Goal: Task Accomplishment & Management: Complete application form

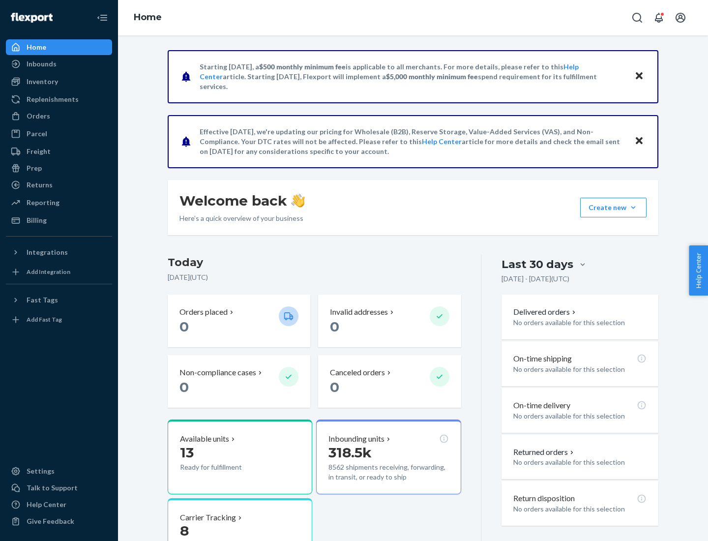
click at [633, 208] on button "Create new Create new inbound Create new order Create new product" at bounding box center [613, 208] width 66 height 20
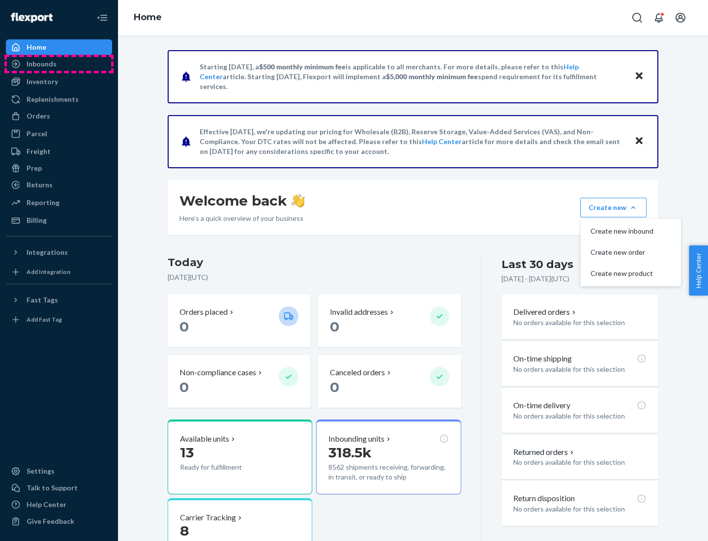
click at [59, 64] on div "Inbounds" at bounding box center [59, 64] width 104 height 14
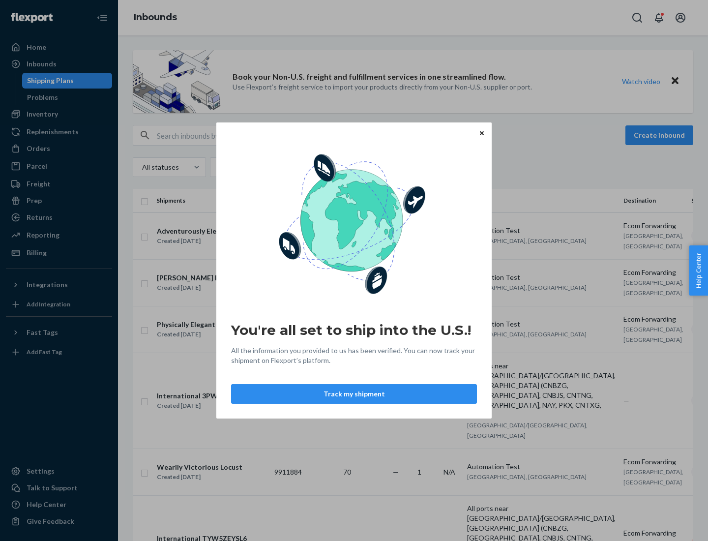
click at [354, 394] on button "Track my shipment" at bounding box center [354, 394] width 246 height 20
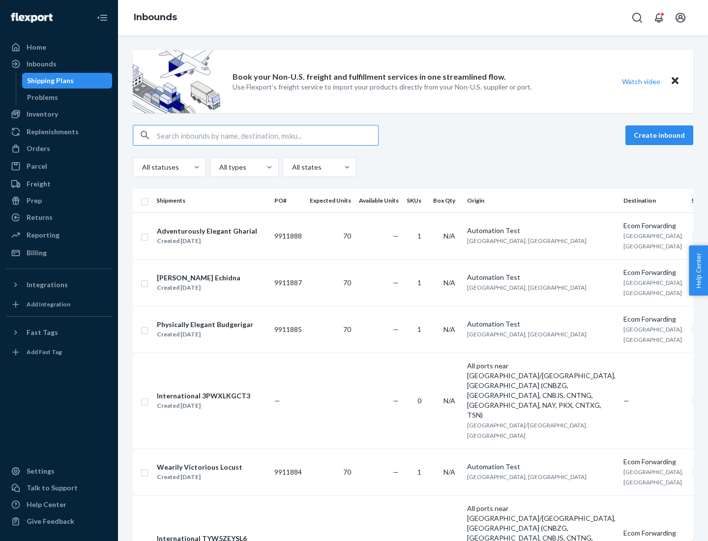
click at [661, 135] on button "Create inbound" at bounding box center [660, 135] width 68 height 20
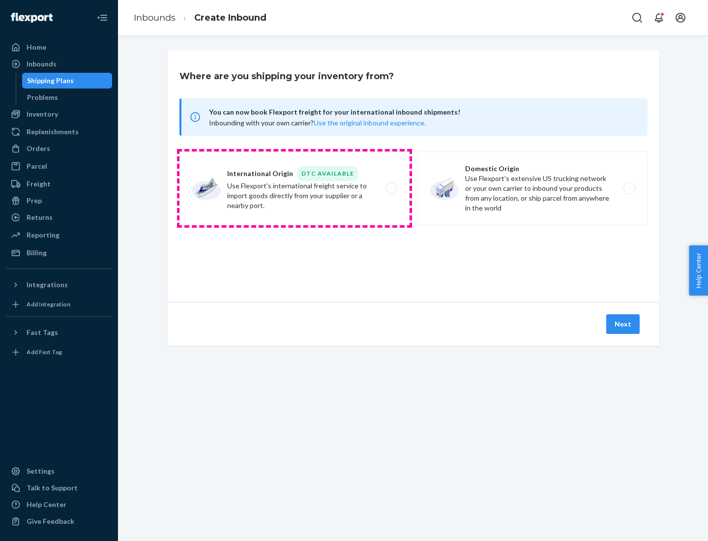
click at [295, 188] on label "International Origin DTC Available Use Flexport's international freight service…" at bounding box center [294, 188] width 230 height 74
click at [391, 188] on input "International Origin DTC Available Use Flexport's international freight service…" at bounding box center [394, 188] width 6 height 6
radio input "true"
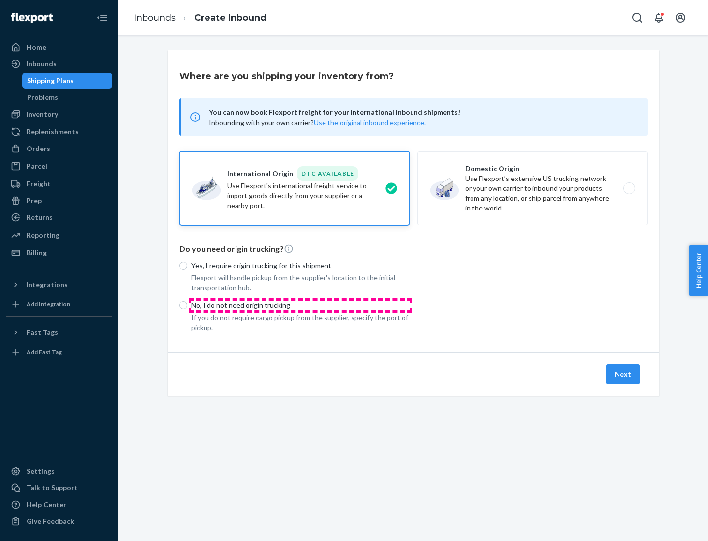
click at [300, 305] on p "No, I do not need origin trucking" at bounding box center [300, 305] width 218 height 10
click at [187, 305] on input "No, I do not need origin trucking" at bounding box center [183, 305] width 8 height 8
radio input "true"
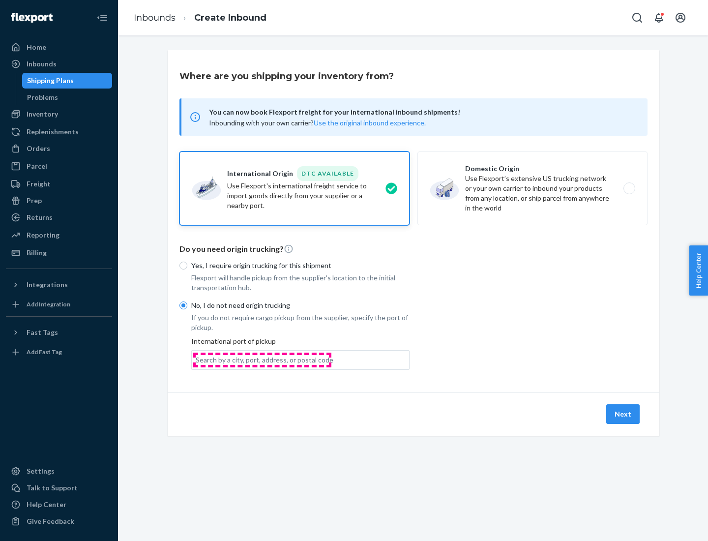
click at [262, 359] on div "Search by a city, port, address, or postal code" at bounding box center [265, 360] width 138 height 10
click at [197, 359] on input "Search by a city, port, address, or postal code" at bounding box center [196, 360] width 1 height 10
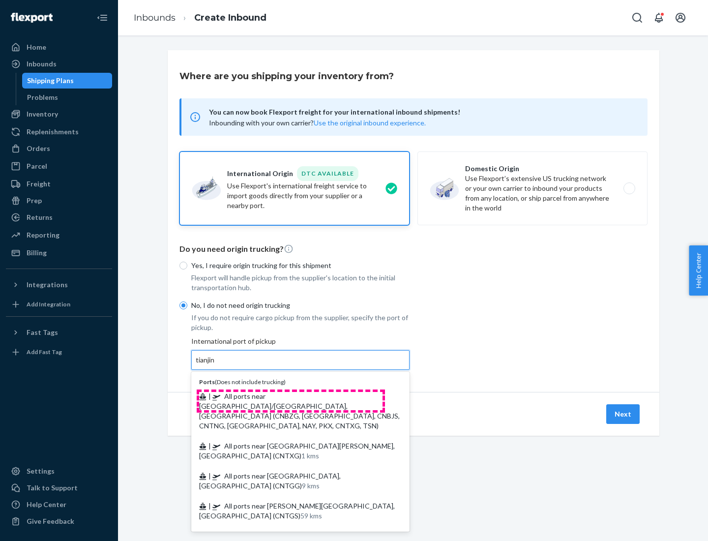
click at [291, 396] on span "| All ports near [GEOGRAPHIC_DATA]/[GEOGRAPHIC_DATA], [GEOGRAPHIC_DATA] (CNBZG,…" at bounding box center [299, 411] width 201 height 38
click at [216, 365] on input "tianjin" at bounding box center [206, 360] width 20 height 10
type input "All ports near [GEOGRAPHIC_DATA]/[GEOGRAPHIC_DATA], [GEOGRAPHIC_DATA] (CNBZG, […"
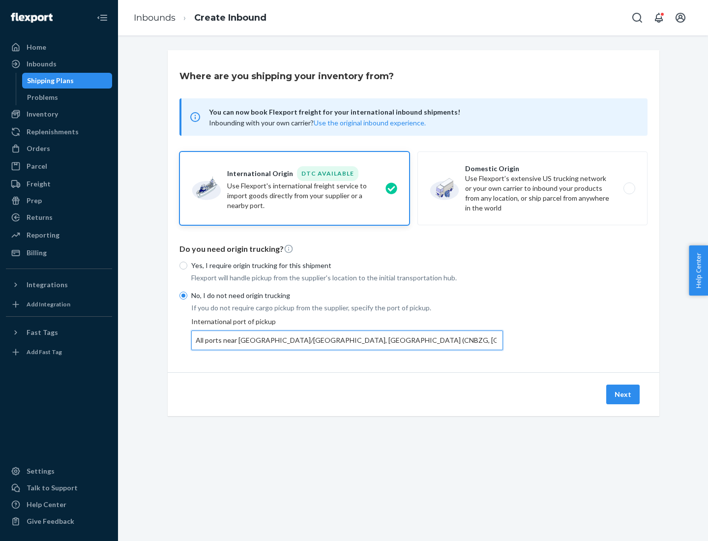
click at [624, 394] on button "Next" at bounding box center [622, 395] width 33 height 20
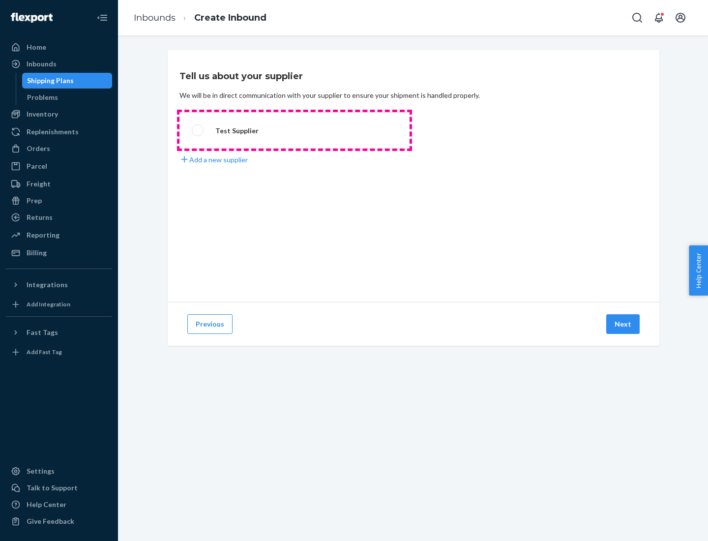
click at [295, 130] on label "Test Supplier" at bounding box center [294, 130] width 230 height 36
click at [198, 130] on input "Test Supplier" at bounding box center [195, 130] width 6 height 6
radio input "true"
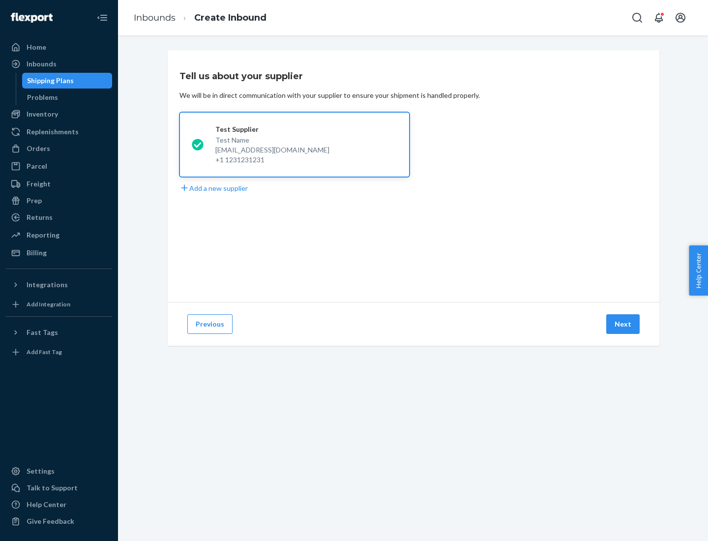
click at [624, 324] on button "Next" at bounding box center [622, 324] width 33 height 20
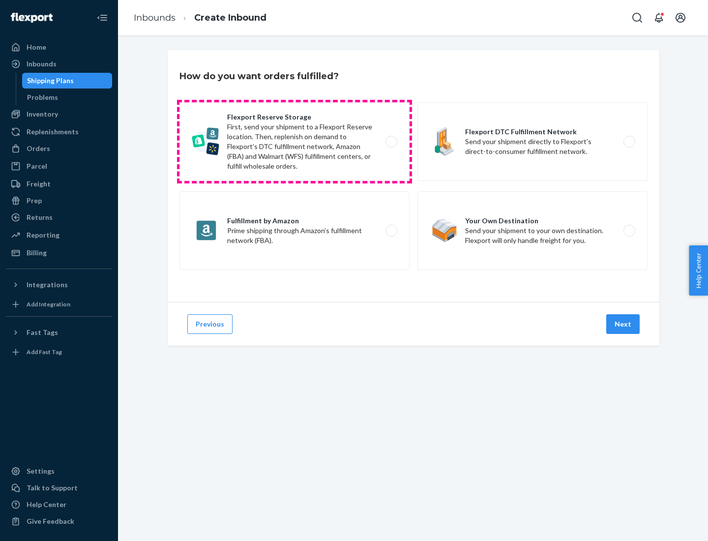
click at [295, 142] on label "Flexport Reserve Storage First, send your shipment to a Flexport Reserve locati…" at bounding box center [294, 141] width 230 height 79
click at [391, 142] on input "Flexport Reserve Storage First, send your shipment to a Flexport Reserve locati…" at bounding box center [394, 142] width 6 height 6
radio input "true"
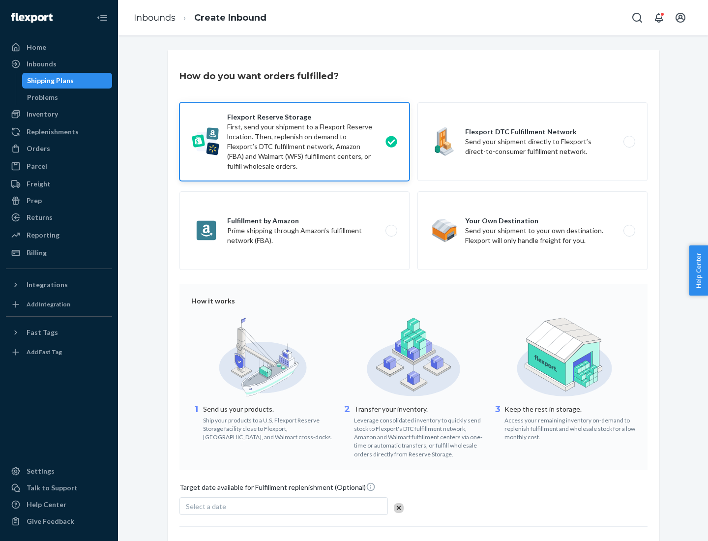
scroll to position [81, 0]
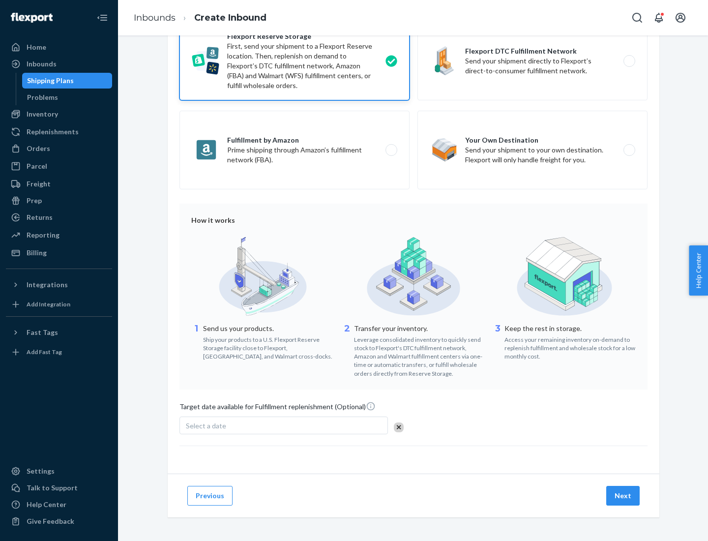
click at [624, 495] on button "Next" at bounding box center [622, 496] width 33 height 20
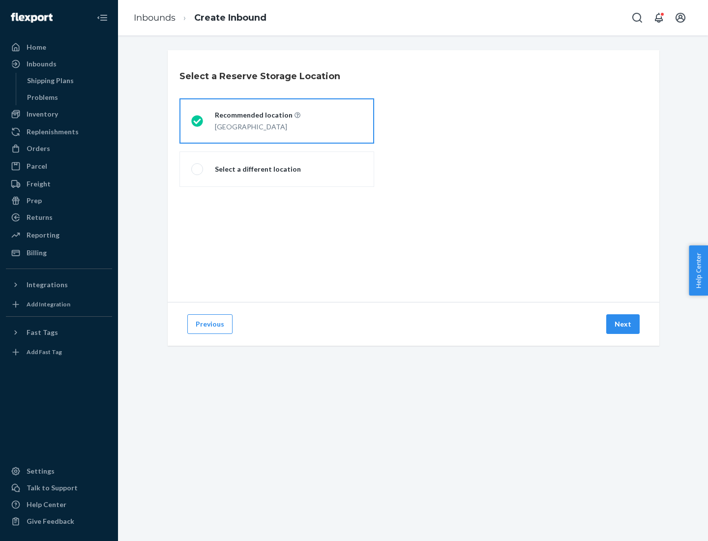
click at [277, 121] on div "[GEOGRAPHIC_DATA]" at bounding box center [258, 126] width 86 height 12
click at [198, 121] on input "Recommended location [GEOGRAPHIC_DATA]" at bounding box center [194, 121] width 6 height 6
click at [624, 324] on button "Next" at bounding box center [622, 324] width 33 height 20
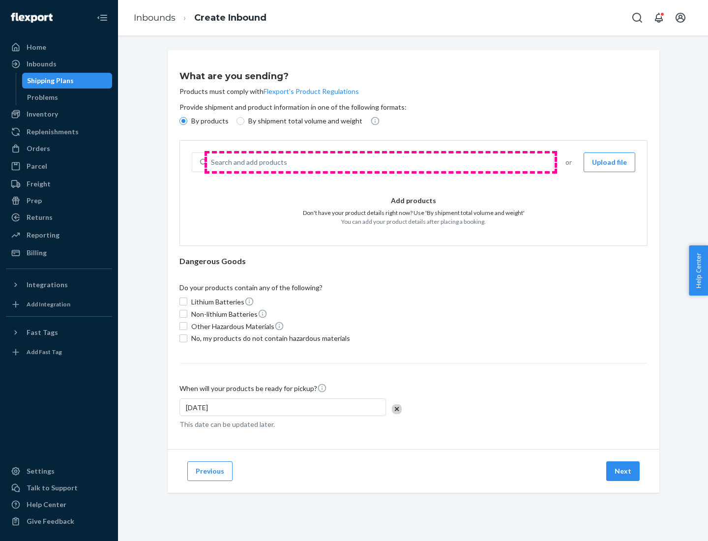
click at [381, 162] on div "Search and add products" at bounding box center [380, 162] width 346 height 18
click at [212, 162] on input "Search and add products" at bounding box center [211, 162] width 1 height 10
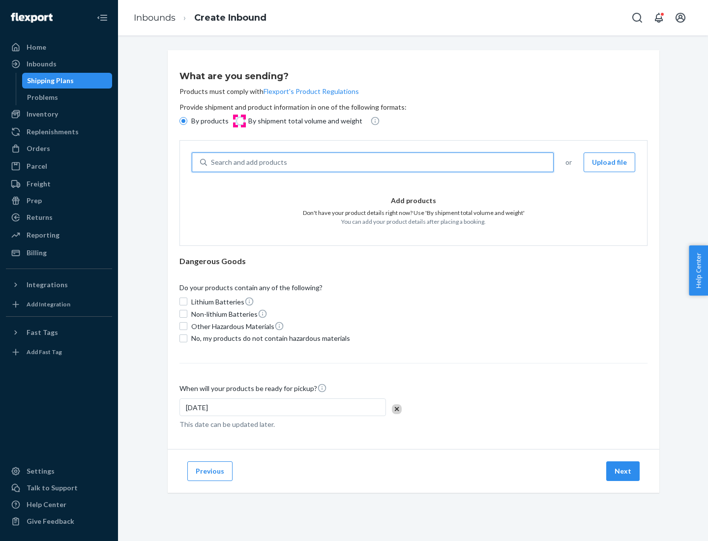
click at [239, 121] on input "By shipment total volume and weight" at bounding box center [241, 121] width 8 height 8
radio input "true"
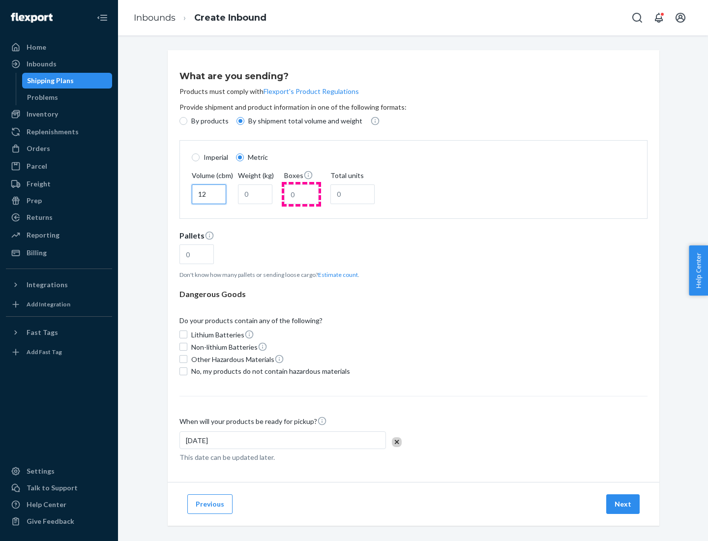
type input "12"
type input "22"
type input "222"
type input "121"
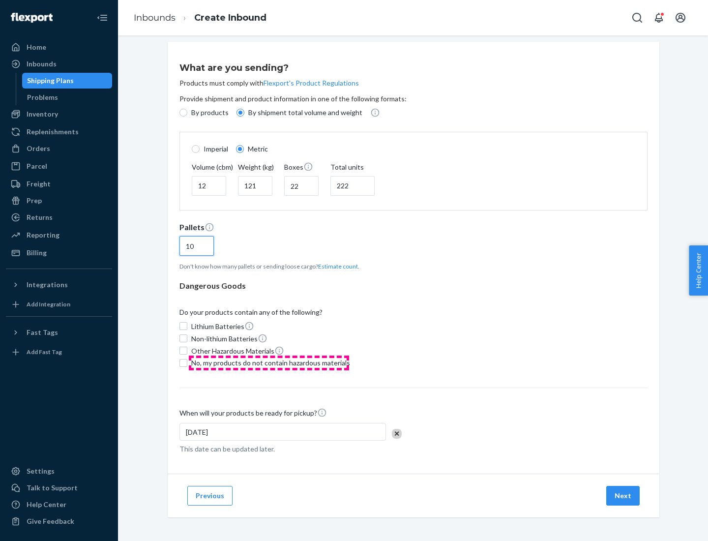
type input "10"
click at [269, 362] on span "No, my products do not contain hazardous materials" at bounding box center [270, 363] width 159 height 10
click at [187, 362] on input "No, my products do not contain hazardous materials" at bounding box center [183, 363] width 8 height 8
checkbox input "true"
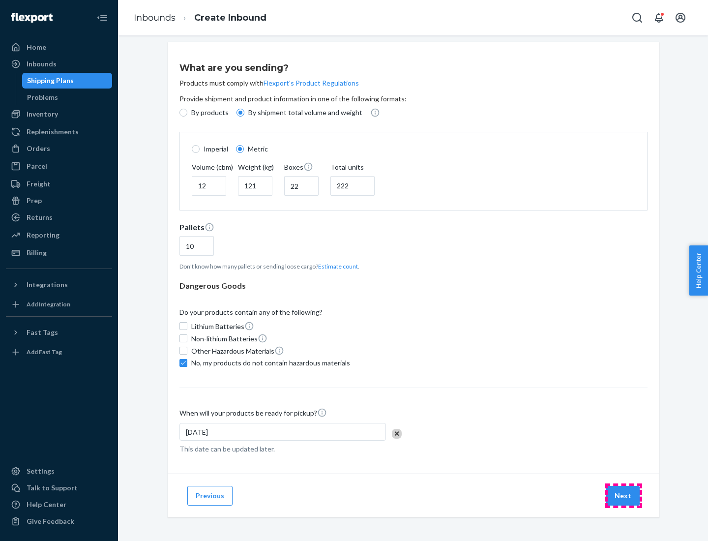
click at [624, 495] on button "Next" at bounding box center [622, 496] width 33 height 20
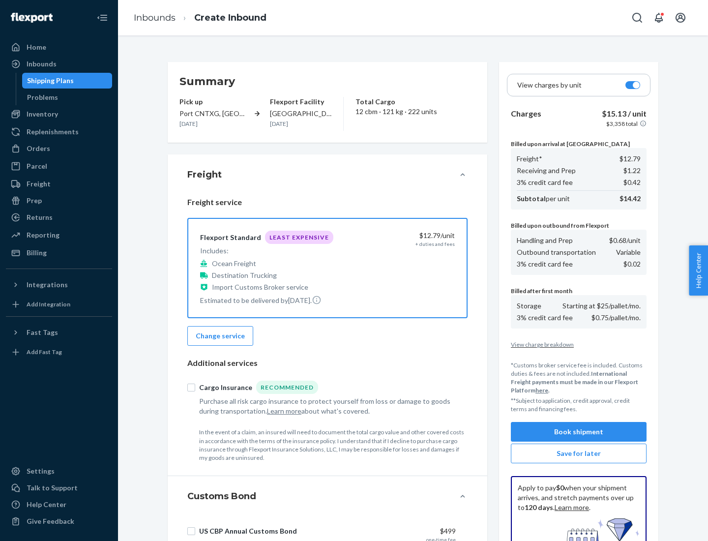
scroll to position [144, 0]
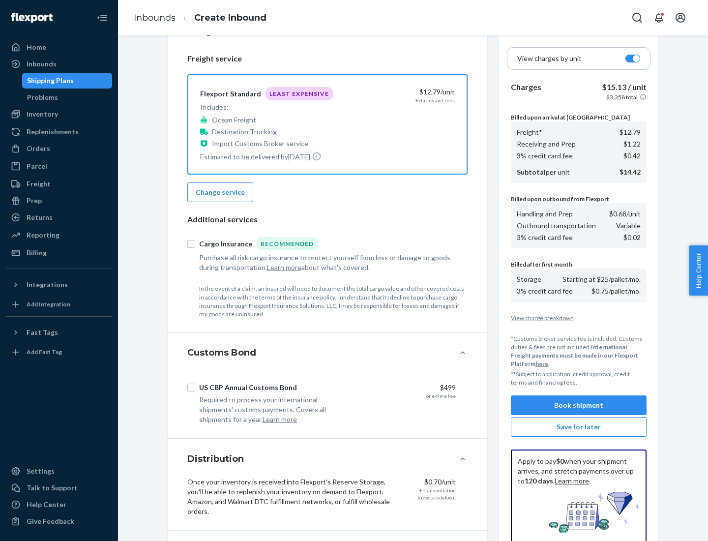
click at [579, 405] on button "Book shipment" at bounding box center [579, 405] width 136 height 20
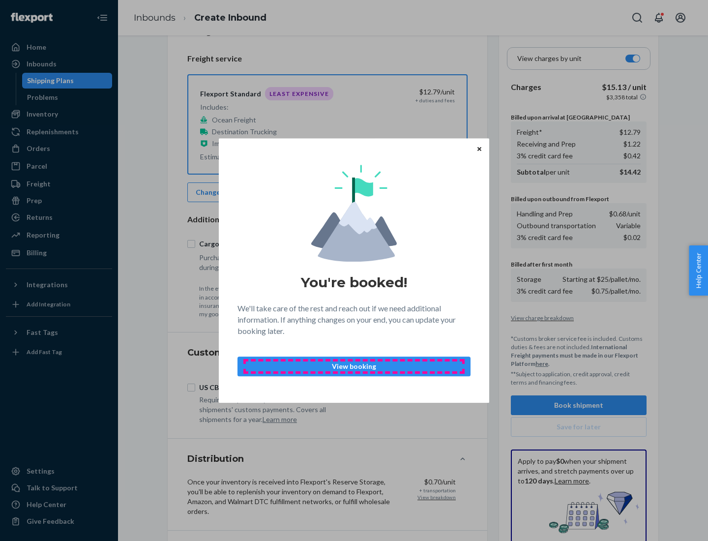
click at [354, 366] on p "View booking" at bounding box center [354, 366] width 216 height 10
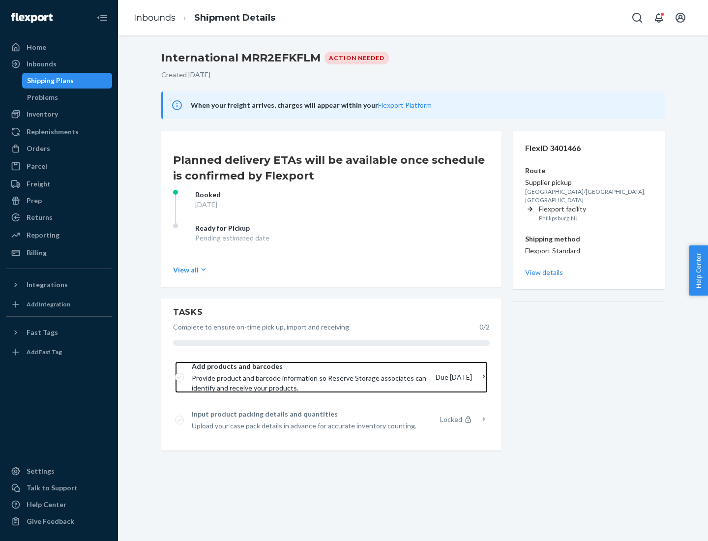
click at [310, 377] on span "Provide product and barcode information so Reserve Storage associates can ident…" at bounding box center [310, 383] width 236 height 20
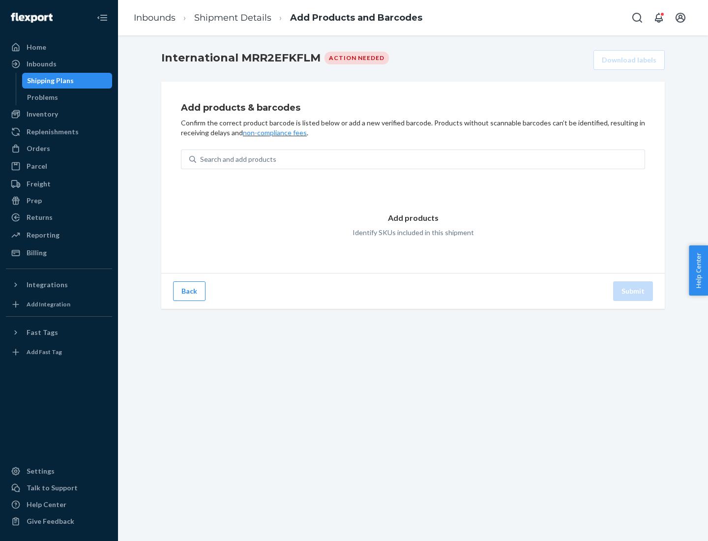
click at [420, 159] on div "Search and add products" at bounding box center [420, 159] width 448 height 18
click at [201, 159] on input "Search and add products" at bounding box center [200, 159] width 1 height 10
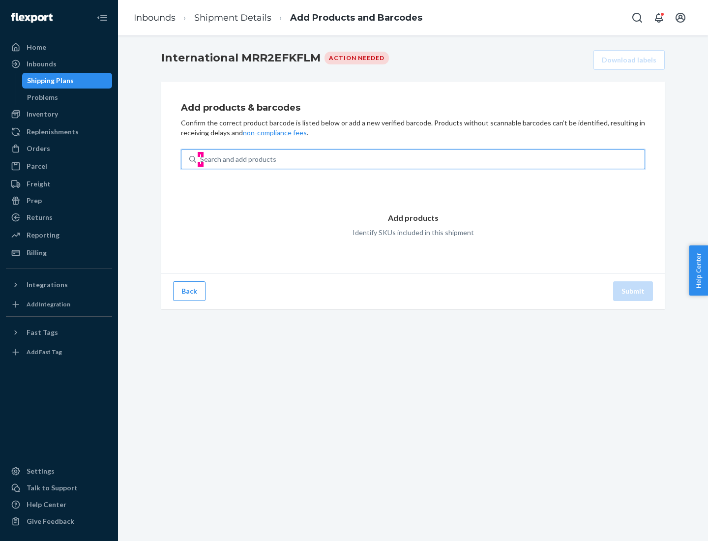
type input "test"
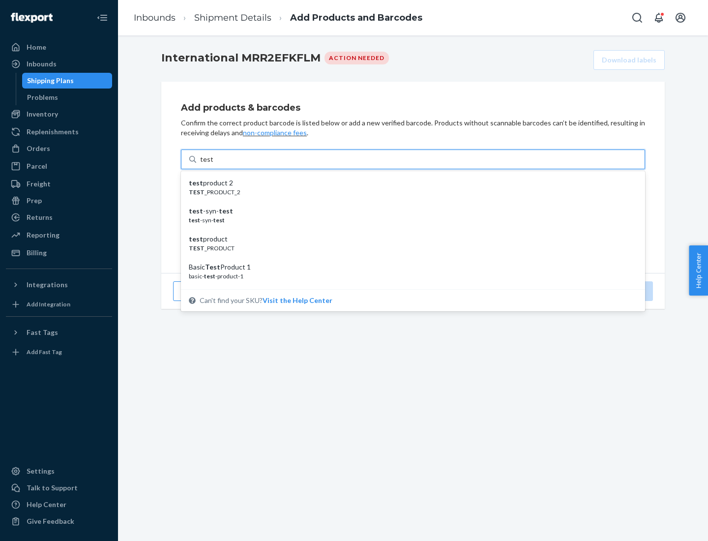
scroll to position [37, 0]
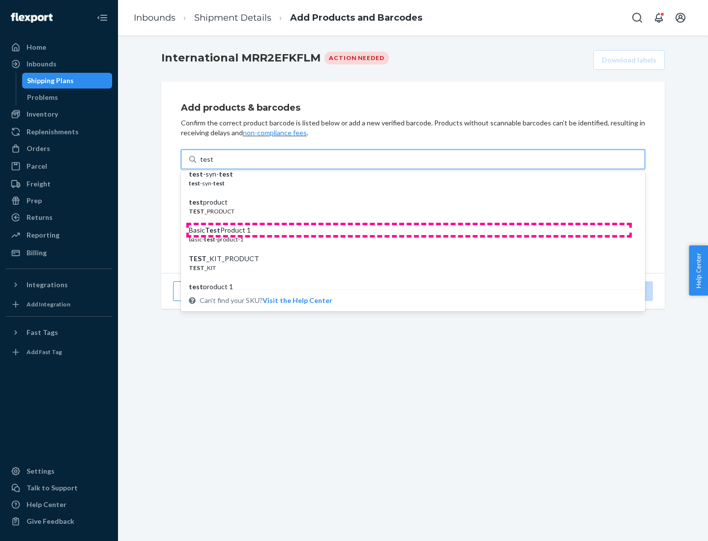
click at [409, 230] on div "Basic Test Product 1" at bounding box center [409, 230] width 441 height 10
click at [213, 164] on input "test" at bounding box center [206, 159] width 13 height 10
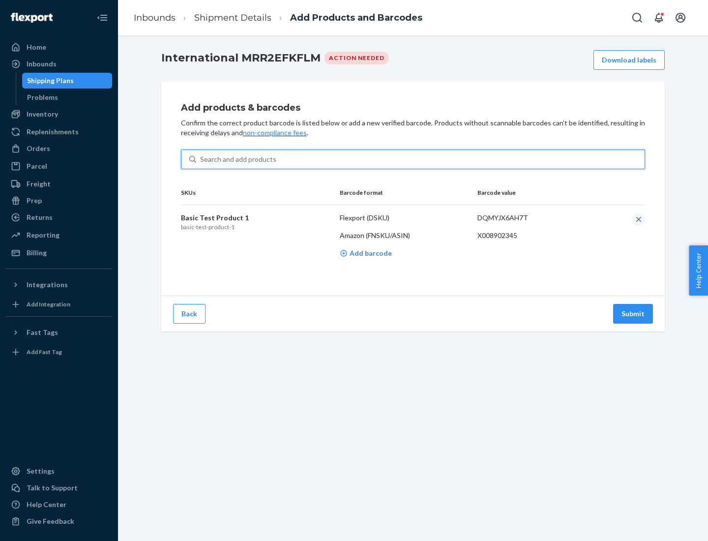
click at [633, 313] on button "Submit" at bounding box center [633, 314] width 40 height 20
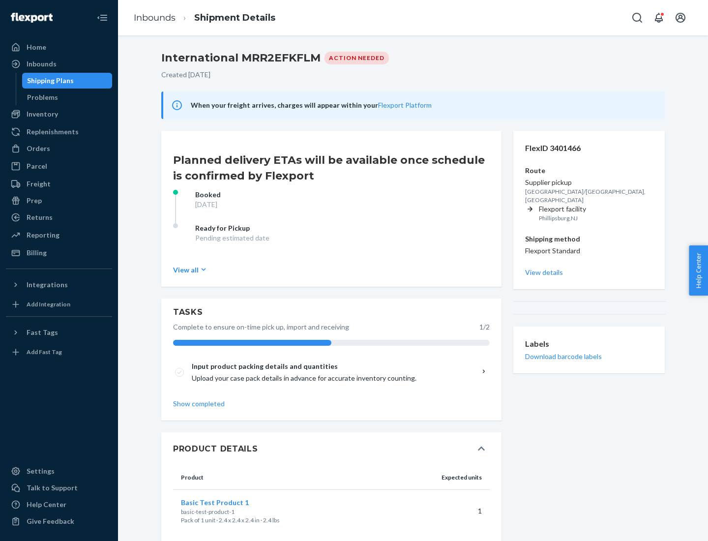
scroll to position [17, 0]
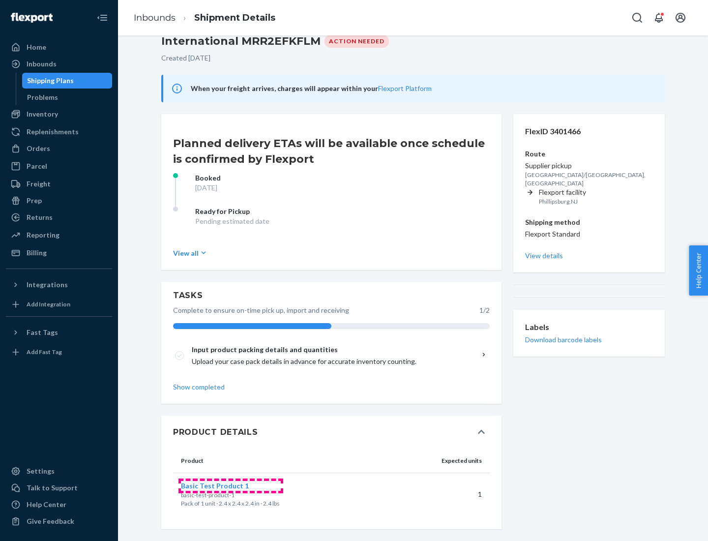
click at [231, 485] on span "Basic Test Product 1" at bounding box center [215, 485] width 68 height 8
